Goal: Task Accomplishment & Management: Manage account settings

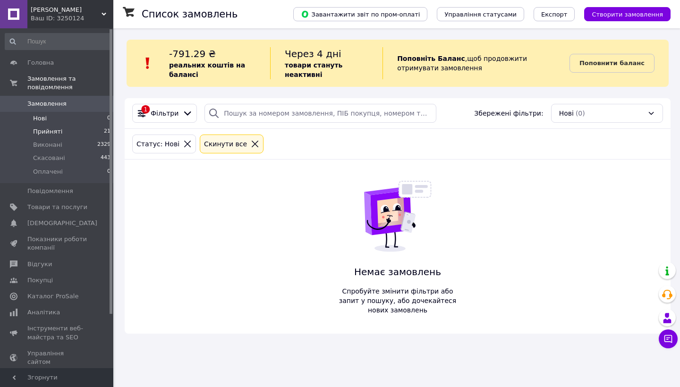
click at [60, 130] on li "Прийняті 21" at bounding box center [58, 131] width 116 height 13
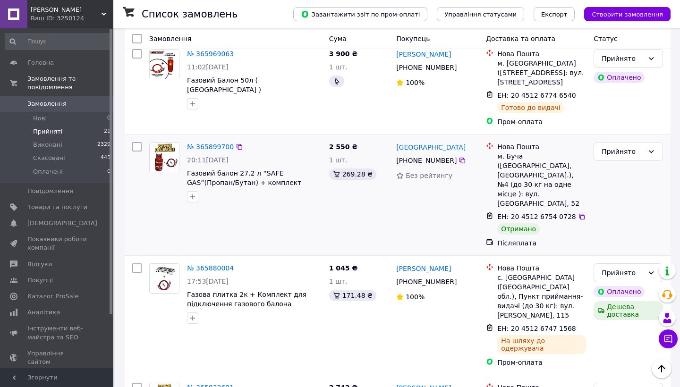
scroll to position [1603, 0]
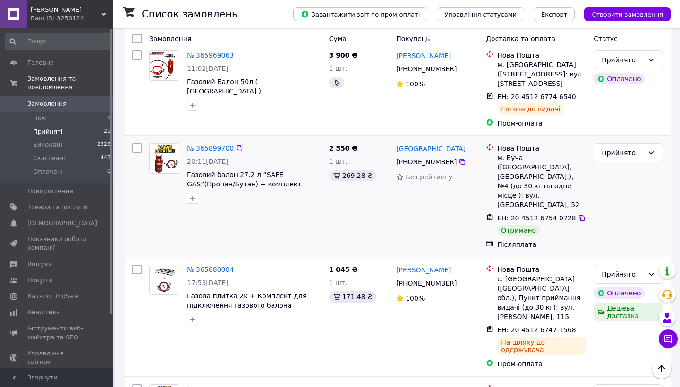
click at [215, 144] on link "№ 365899700" at bounding box center [210, 148] width 47 height 8
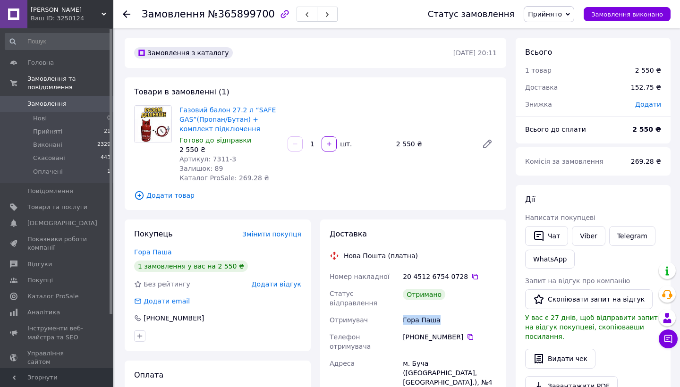
drag, startPoint x: 440, startPoint y: 316, endPoint x: 400, endPoint y: 314, distance: 40.1
copy div "Отримувач Гора Паша"
click at [281, 286] on span "Додати відгук" at bounding box center [277, 284] width 50 height 8
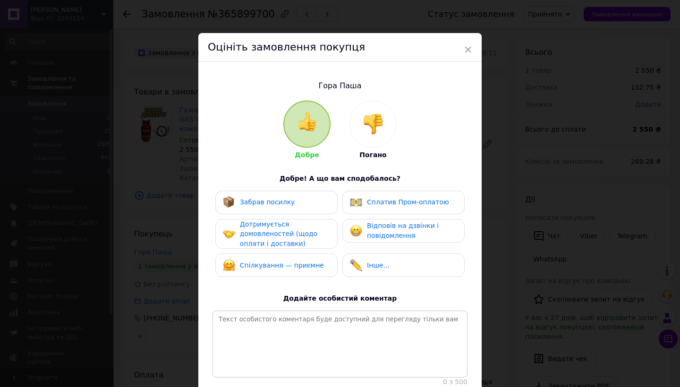
click at [291, 210] on div "Забрав посилку" at bounding box center [276, 203] width 122 height 24
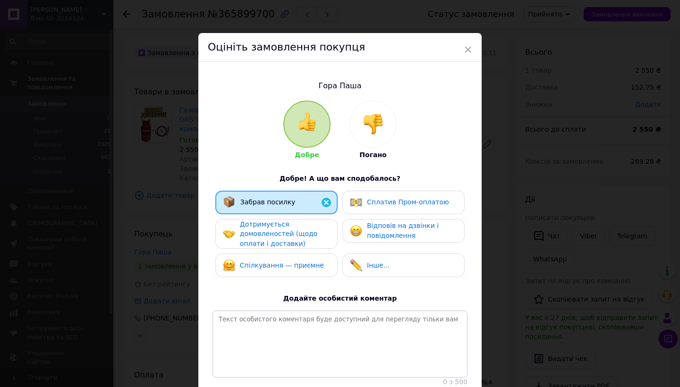
click at [295, 232] on span "Дотримується домовленостей (щодо оплати і доставки)" at bounding box center [278, 233] width 77 height 27
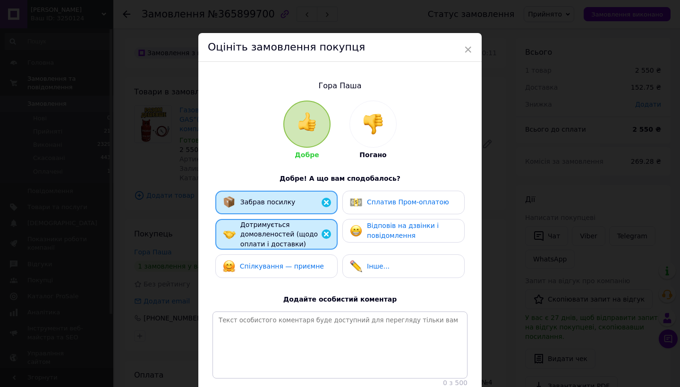
click at [371, 232] on span "Відповів на дзвінки і повідомлення" at bounding box center [403, 230] width 72 height 17
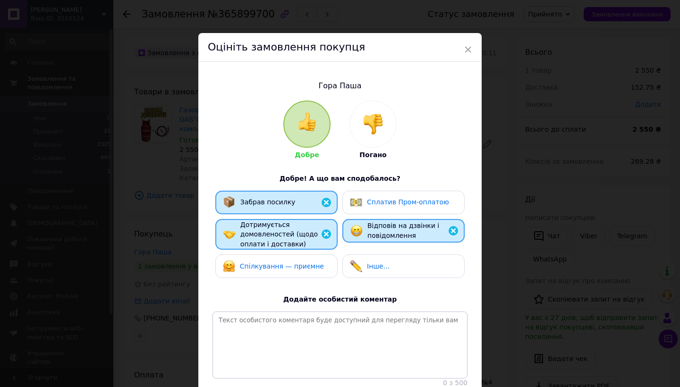
click at [308, 258] on div "Спілкування — приємне" at bounding box center [276, 266] width 122 height 24
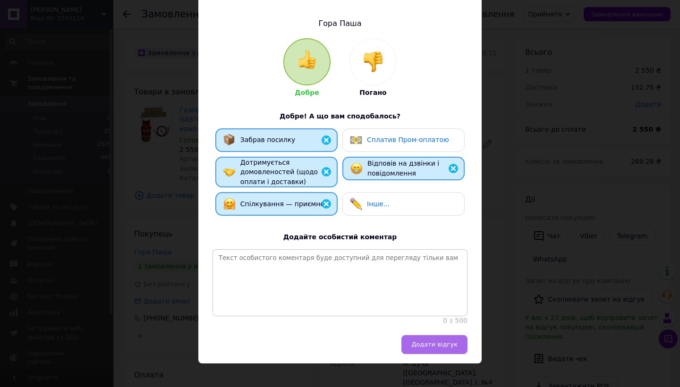
scroll to position [62, 0]
click at [429, 339] on button "Додати відгук" at bounding box center [434, 345] width 66 height 19
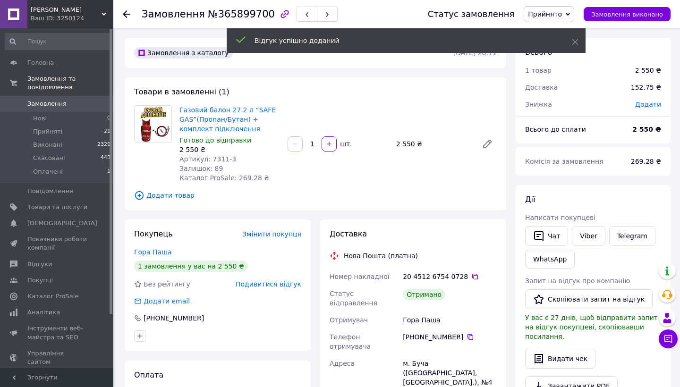
click at [553, 13] on span "Прийнято" at bounding box center [545, 14] width 34 height 8
click at [541, 27] on li "Виконано" at bounding box center [549, 33] width 50 height 14
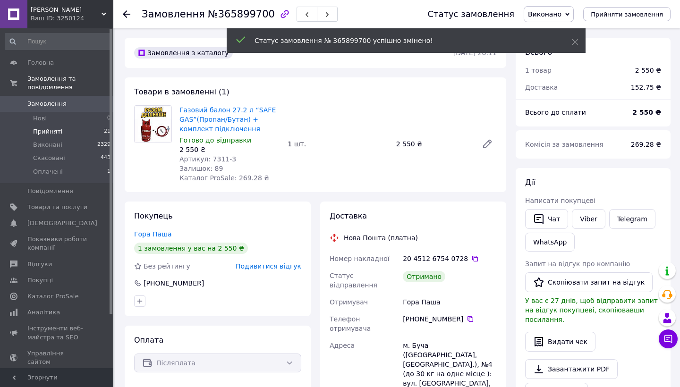
click at [64, 137] on li "Прийняті 21" at bounding box center [58, 131] width 116 height 13
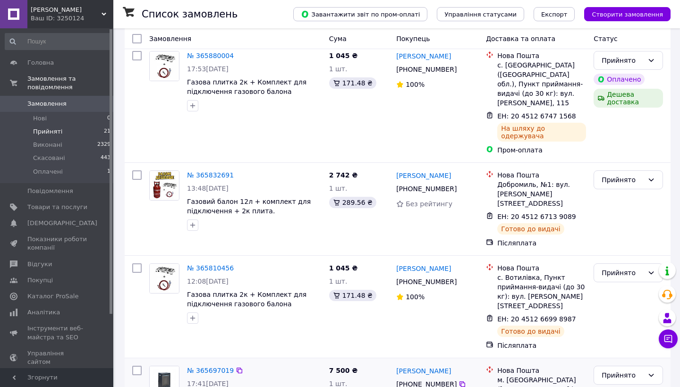
scroll to position [1817, 0]
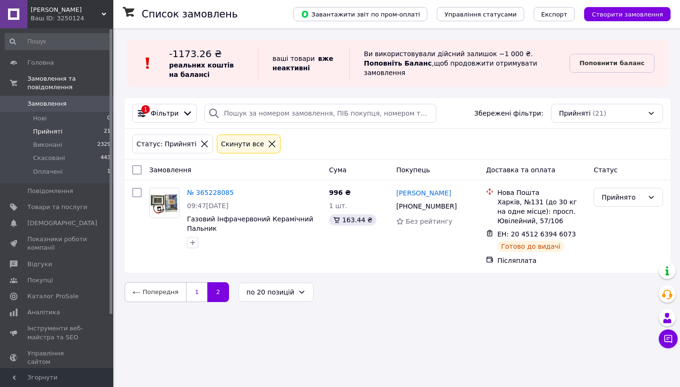
click at [196, 296] on link "1" at bounding box center [196, 292] width 21 height 20
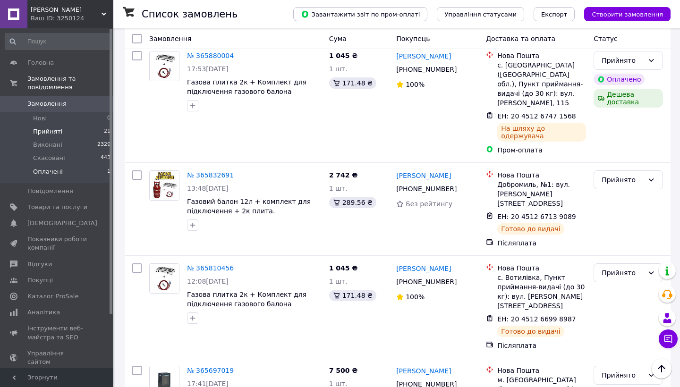
scroll to position [1817, 0]
click at [84, 173] on li "Оплачені 1" at bounding box center [58, 174] width 116 height 18
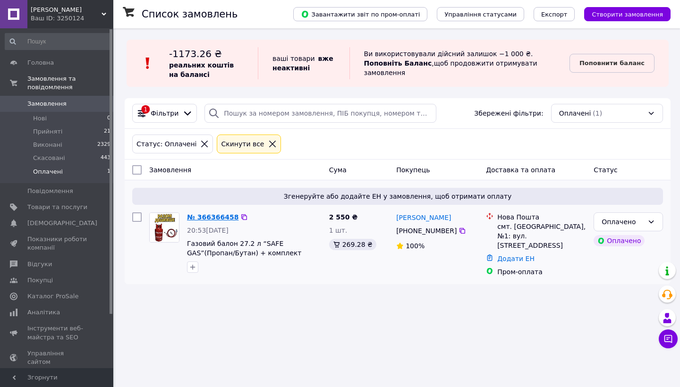
click at [209, 215] on link "№ 366366458" at bounding box center [212, 217] width 51 height 8
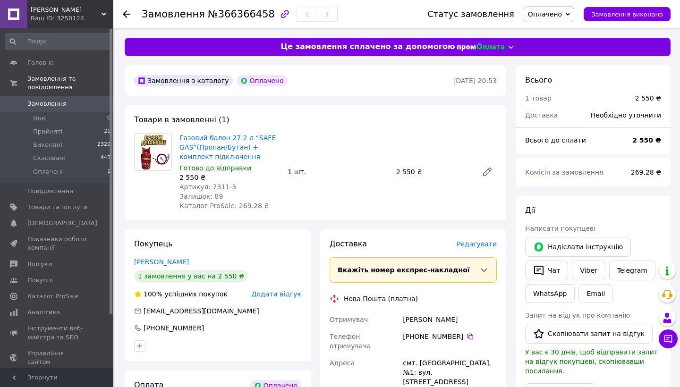
click at [548, 15] on span "Оплачено" at bounding box center [545, 14] width 34 height 8
click at [550, 34] on li "Прийнято" at bounding box center [549, 33] width 50 height 14
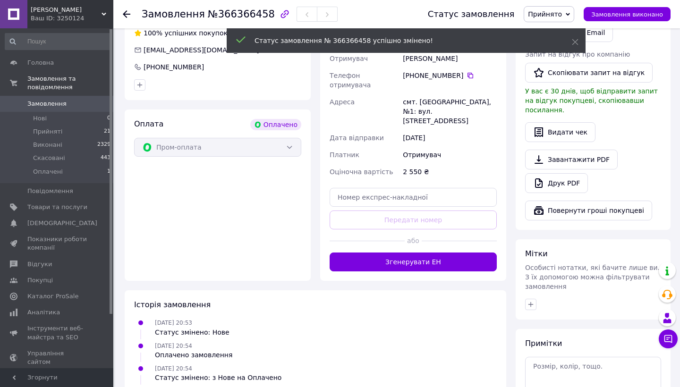
scroll to position [263, 0]
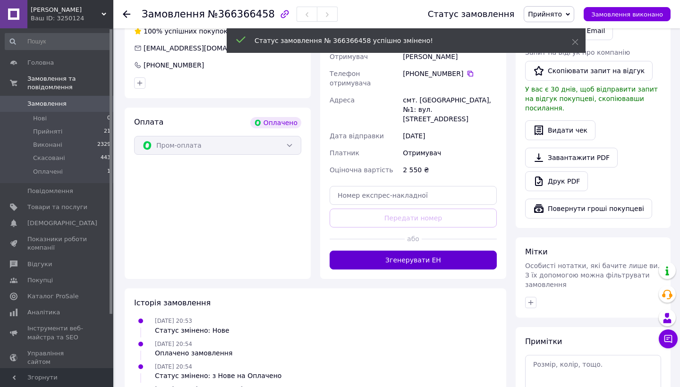
click at [425, 251] on button "Згенерувати ЕН" at bounding box center [412, 260] width 167 height 19
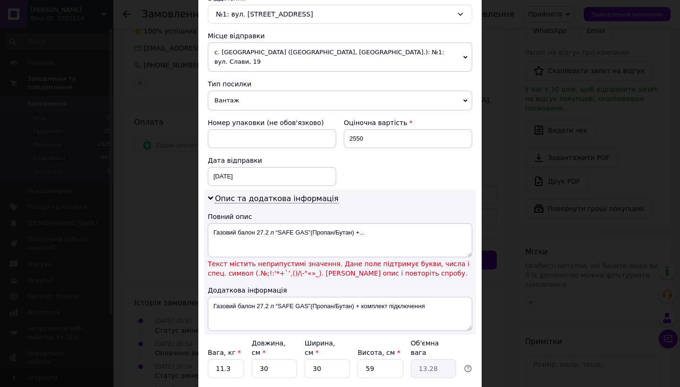
scroll to position [313, 0]
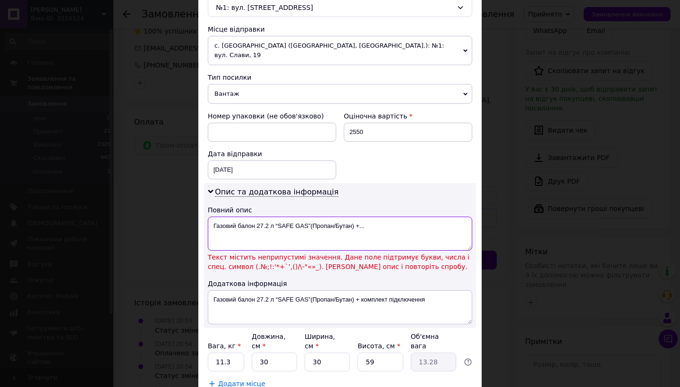
drag, startPoint x: 366, startPoint y: 216, endPoint x: 275, endPoint y: 215, distance: 91.6
click at [275, 217] on textarea "Газовий балон 27.2 л “SAFE GAS”(Пропан/Бутан) +..." at bounding box center [340, 234] width 264 height 34
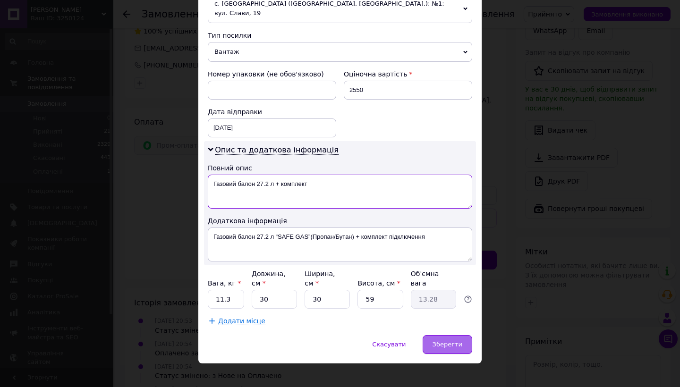
scroll to position [354, 0]
type textarea "Газовий балон 27.2 л + комплект"
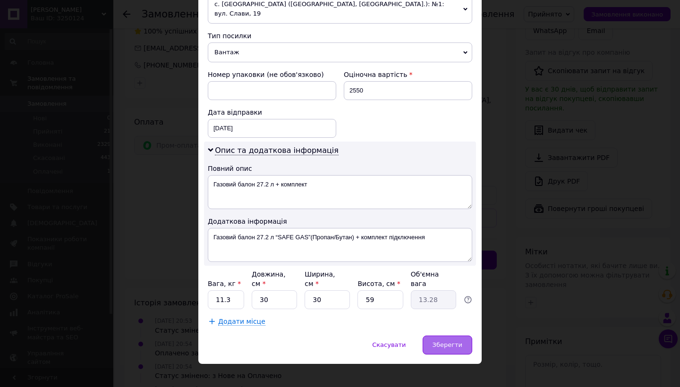
click at [453, 341] on span "Зберегти" at bounding box center [447, 344] width 30 height 7
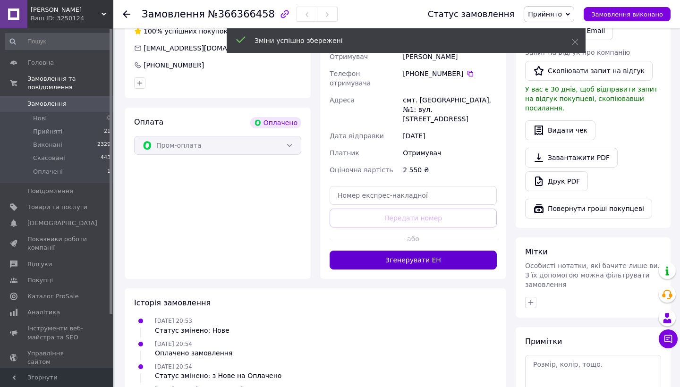
click at [430, 251] on button "Згенерувати ЕН" at bounding box center [412, 260] width 167 height 19
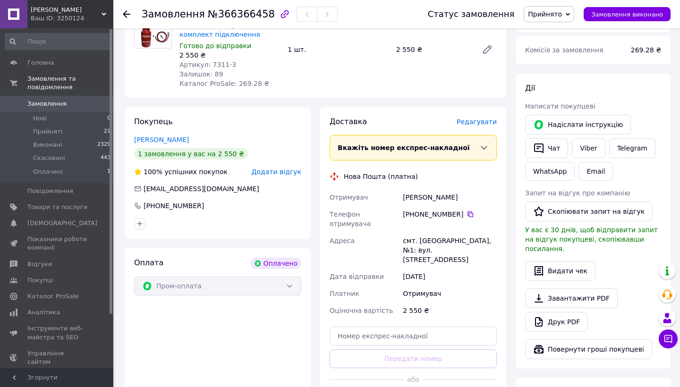
scroll to position [123, 0]
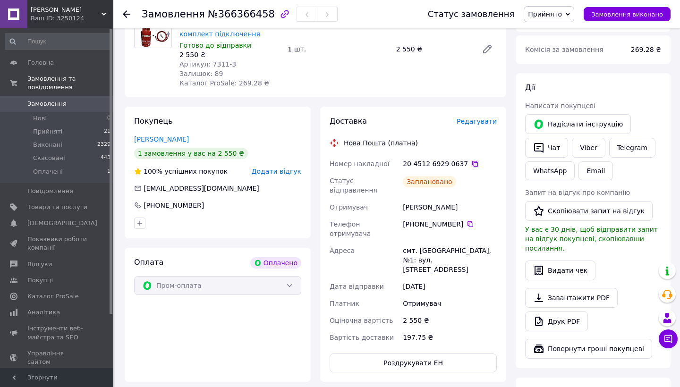
click at [472, 163] on icon at bounding box center [475, 164] width 6 height 6
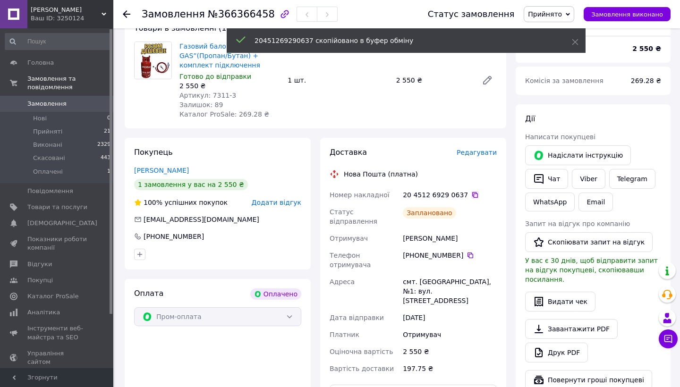
scroll to position [91, 0]
